Goal: Information Seeking & Learning: Learn about a topic

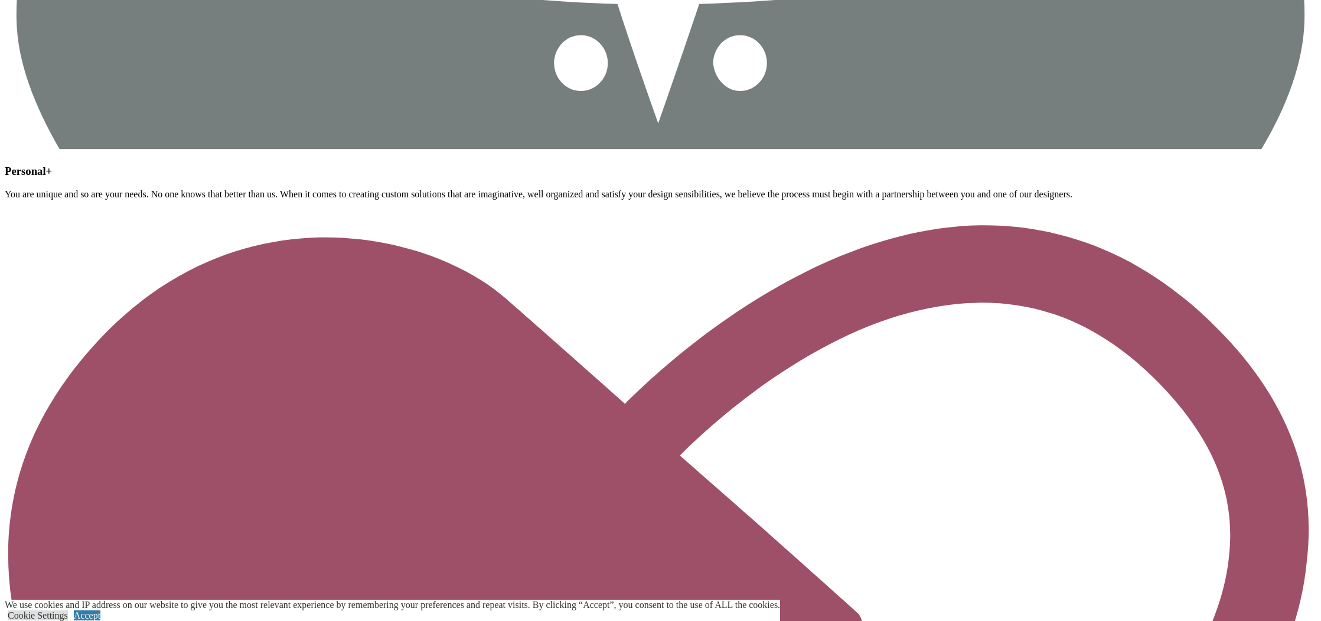
scroll to position [3337, 0]
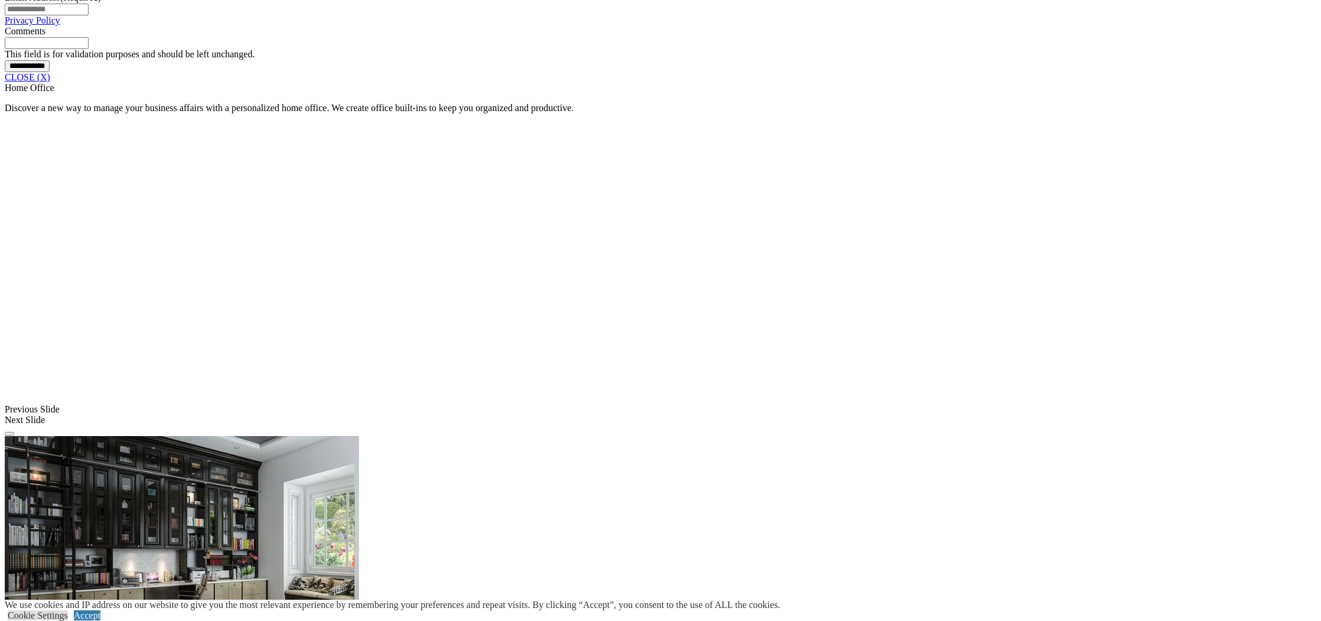
scroll to position [1013, 0]
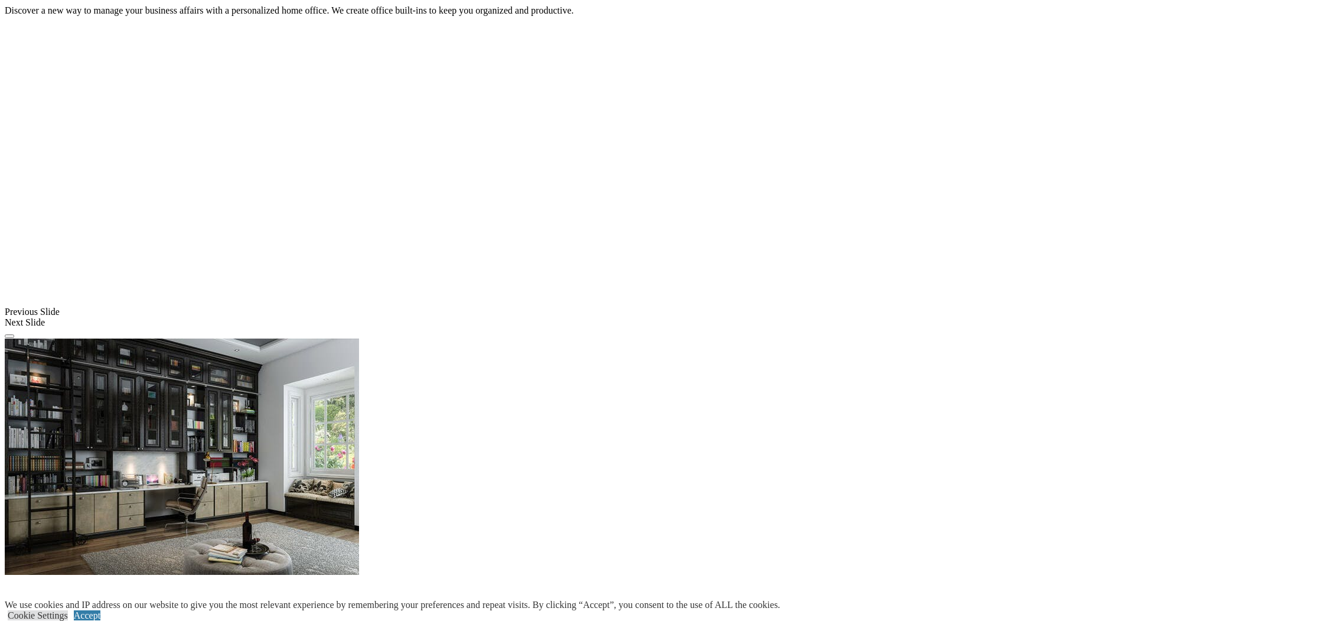
scroll to position [1136, 0]
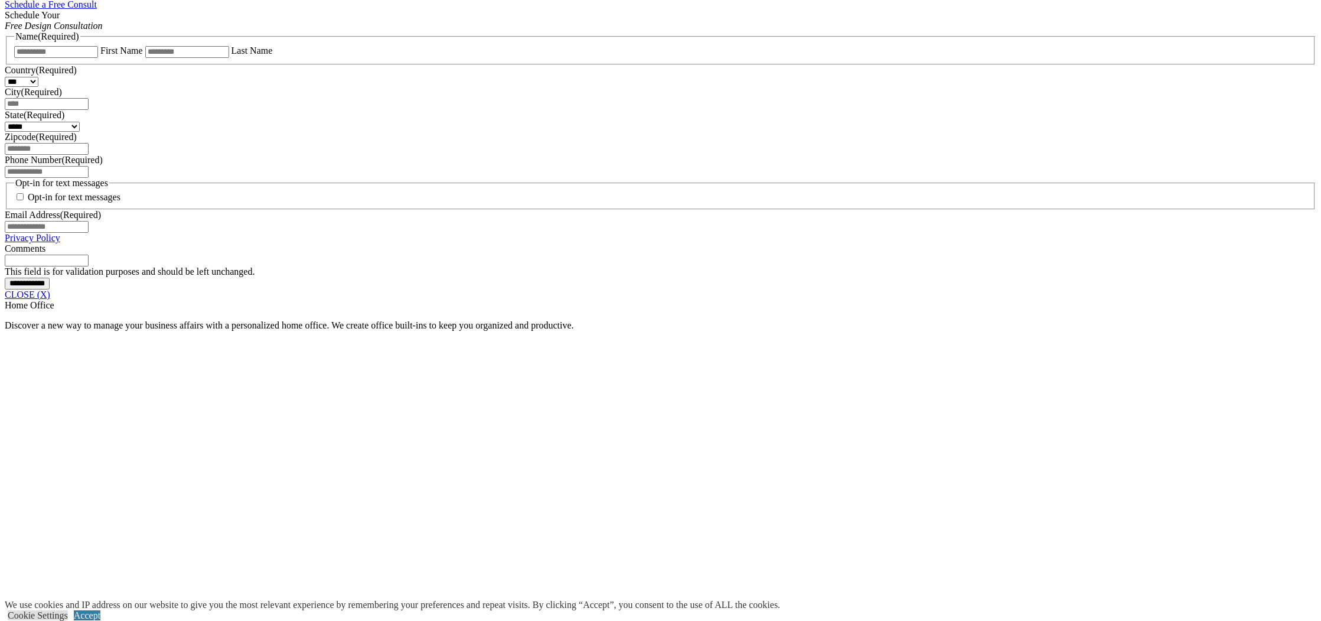
scroll to position [794, 0]
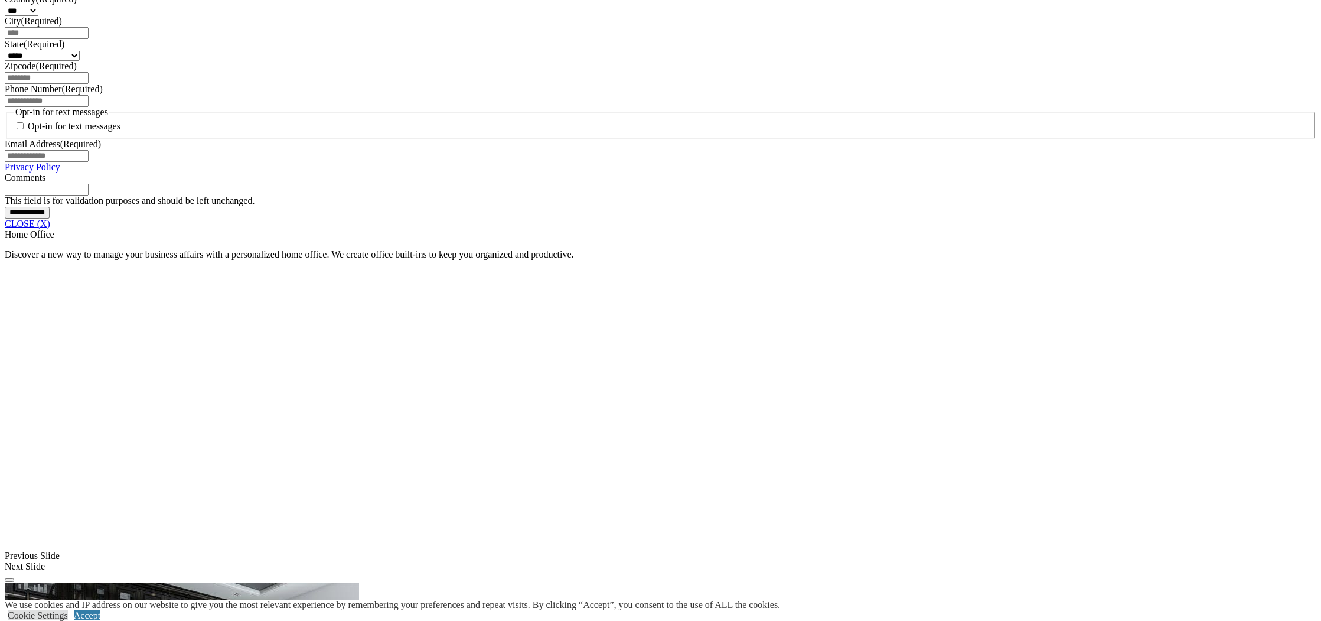
scroll to position [867, 0]
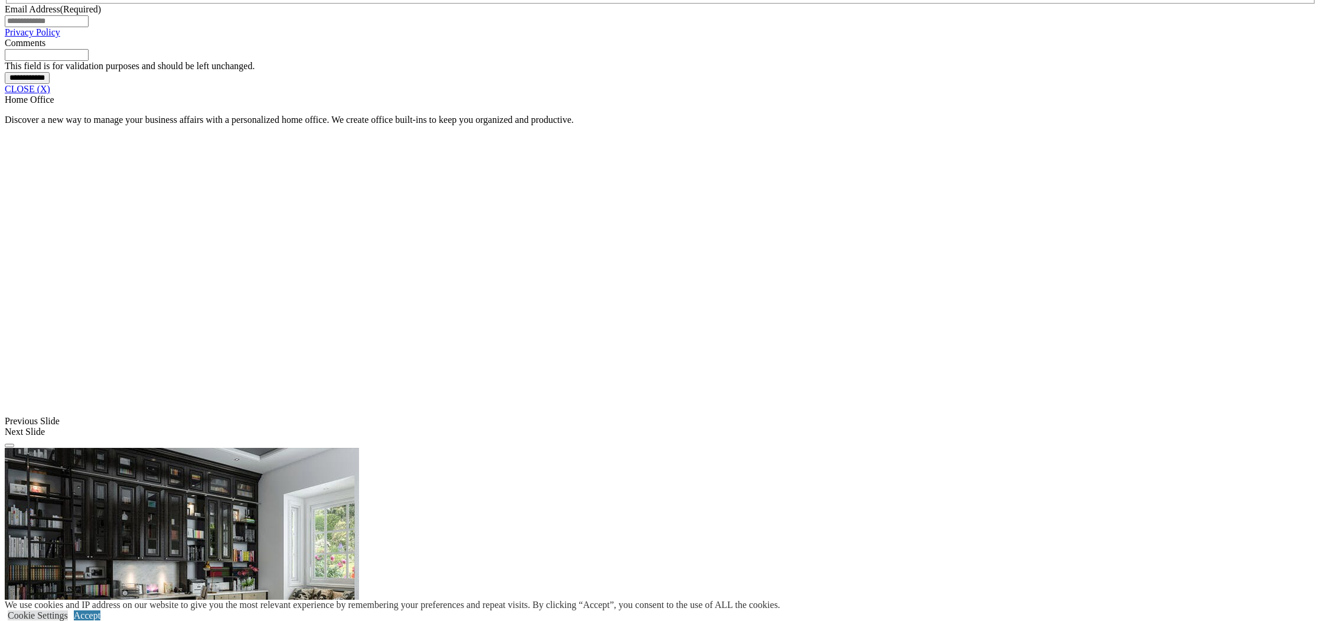
scroll to position [1053, 0]
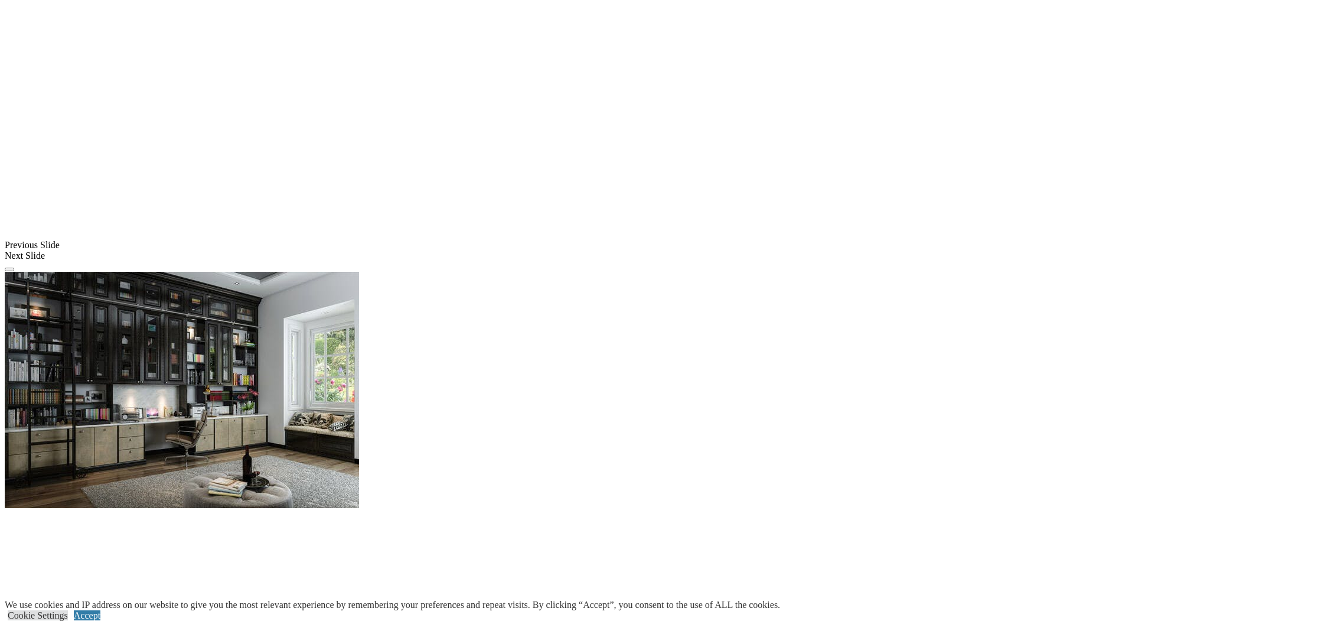
scroll to position [1166, 0]
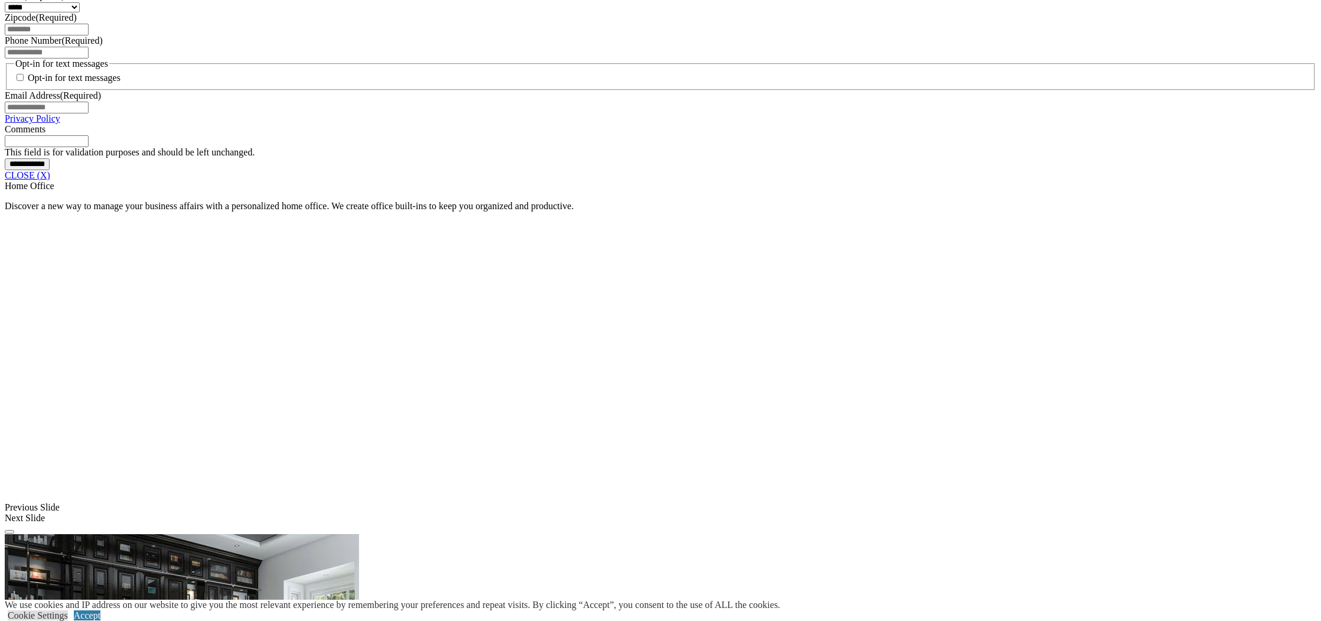
scroll to position [923, 0]
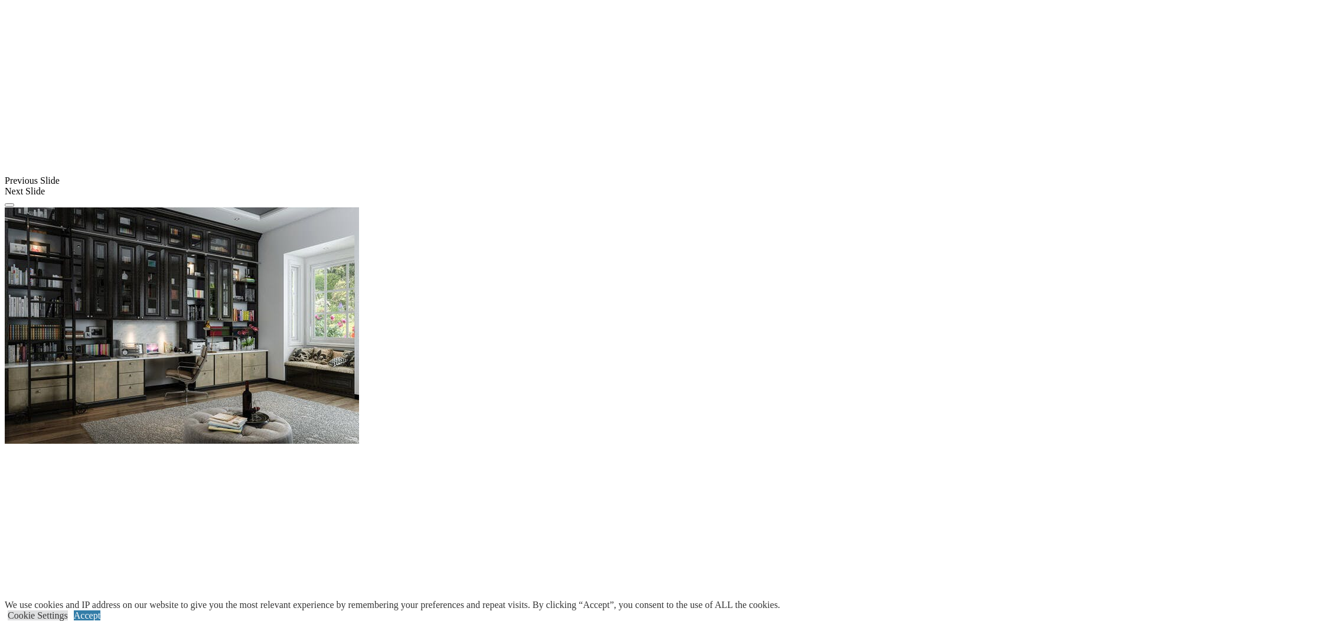
scroll to position [1235, 0]
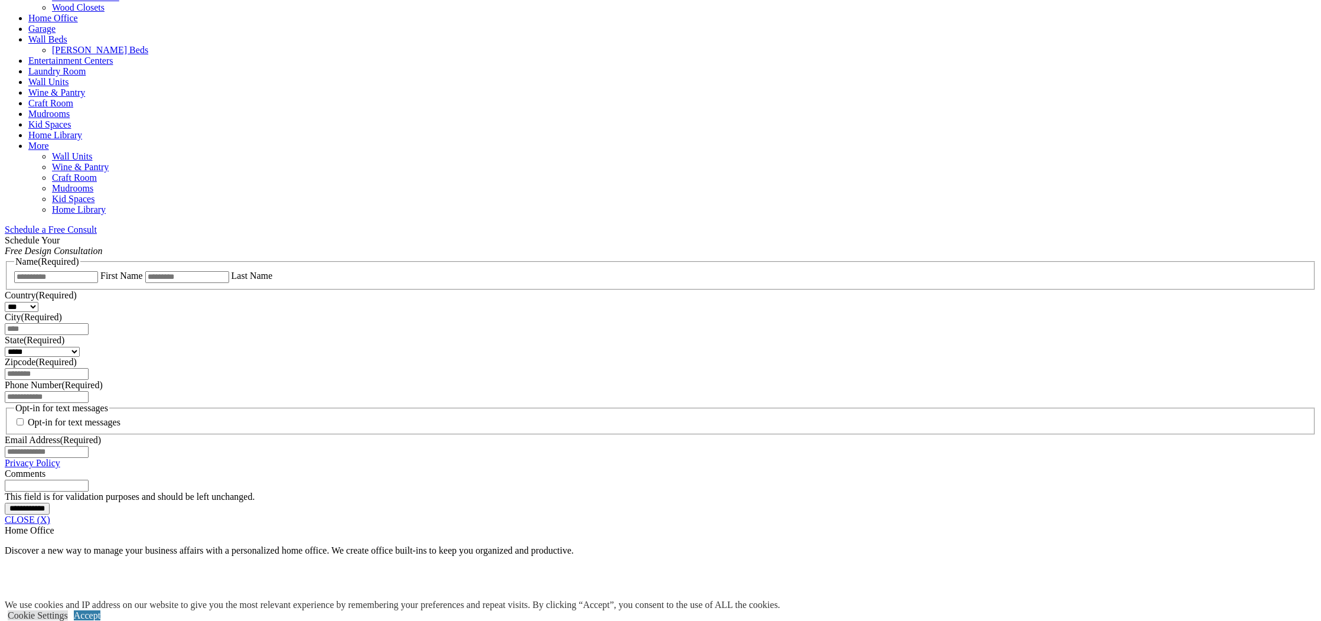
scroll to position [569, 0]
